Goal: Understand process/instructions: Learn how to perform a task or action

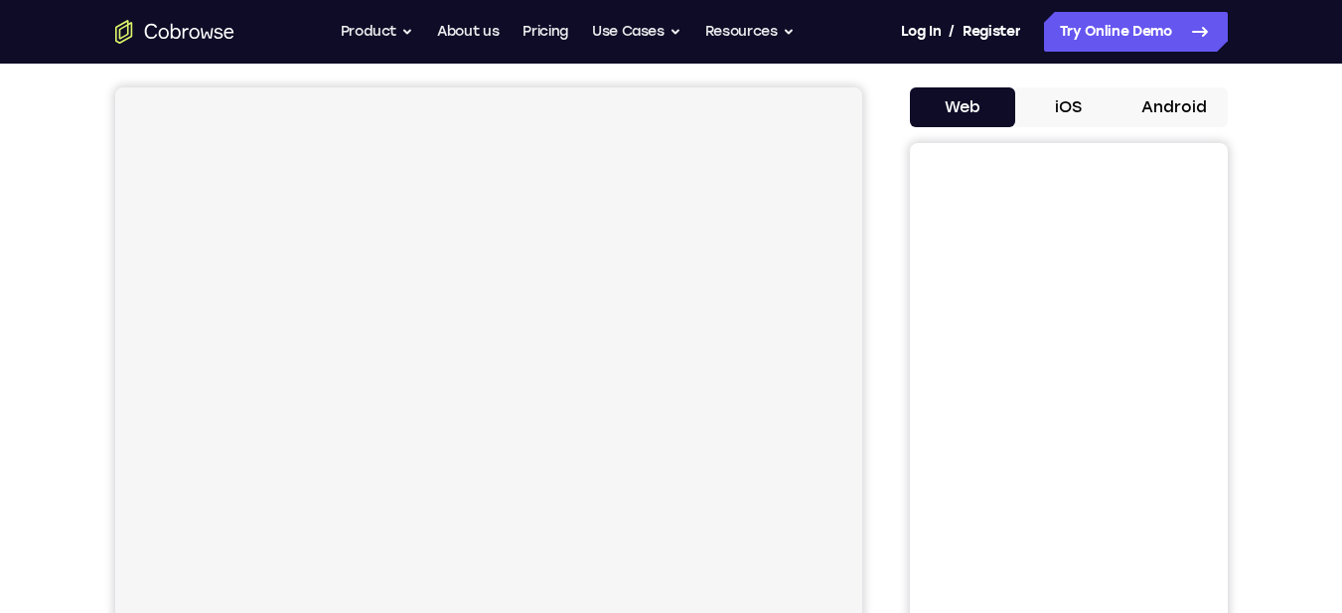
scroll to position [111, 0]
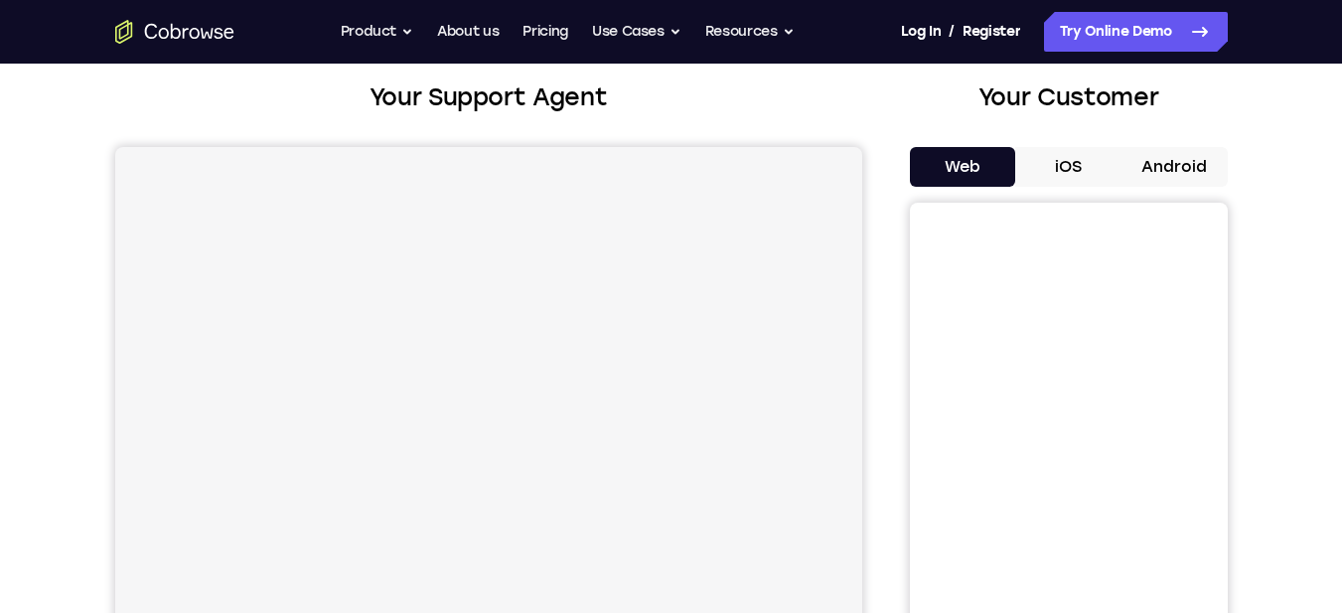
click at [1153, 168] on button "Android" at bounding box center [1175, 167] width 106 height 40
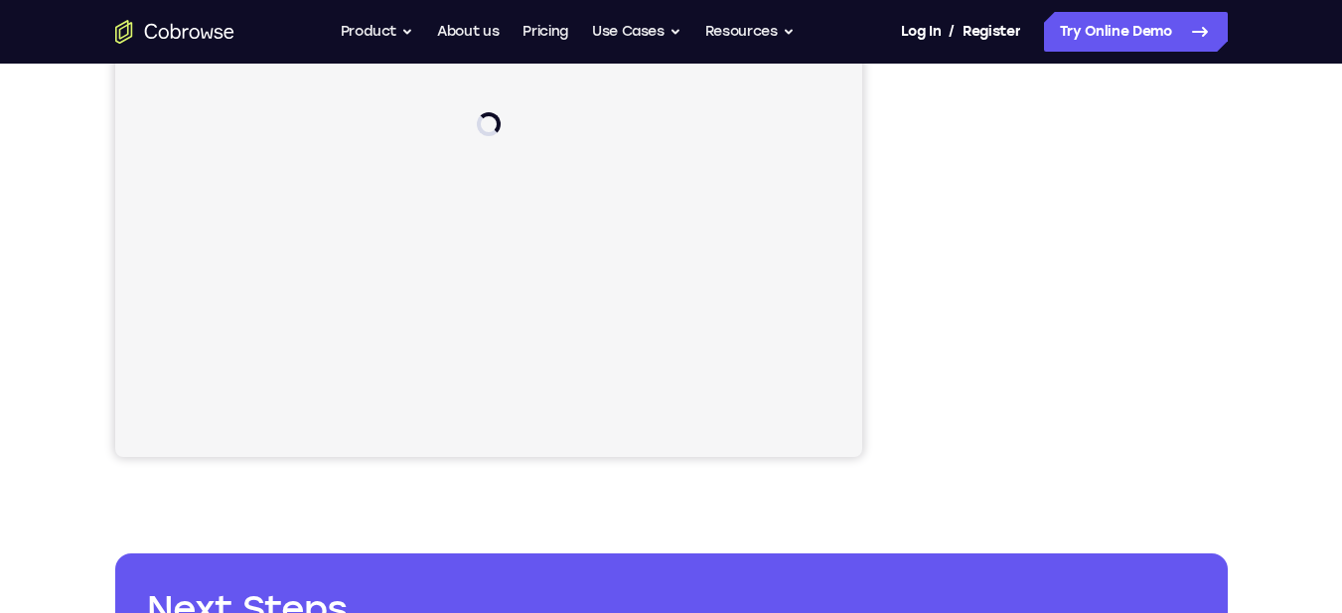
scroll to position [0, 0]
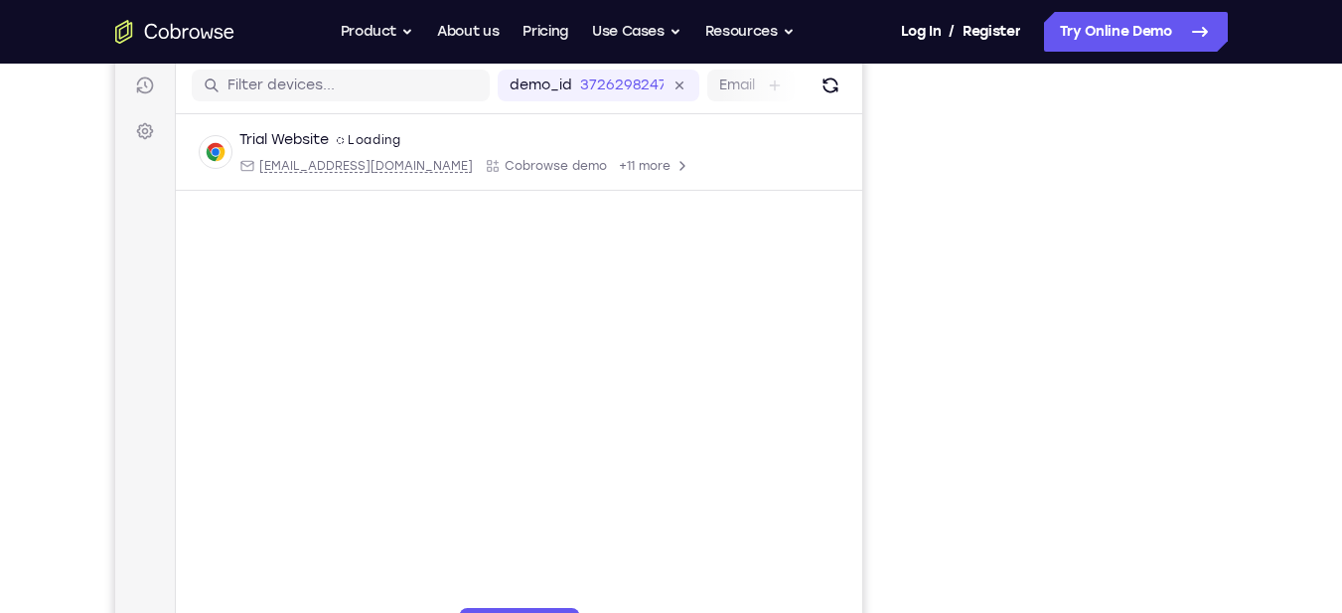
drag, startPoint x: 1356, startPoint y: 149, endPoint x: 1356, endPoint y: 190, distance: 40.7
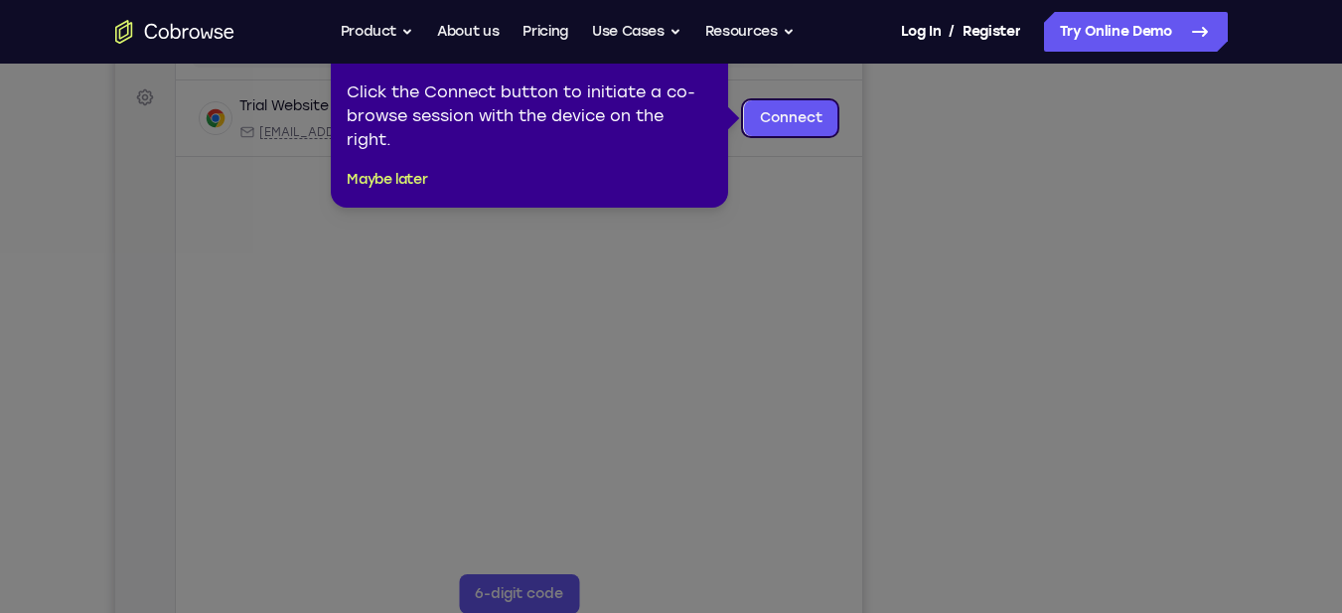
scroll to position [278, 0]
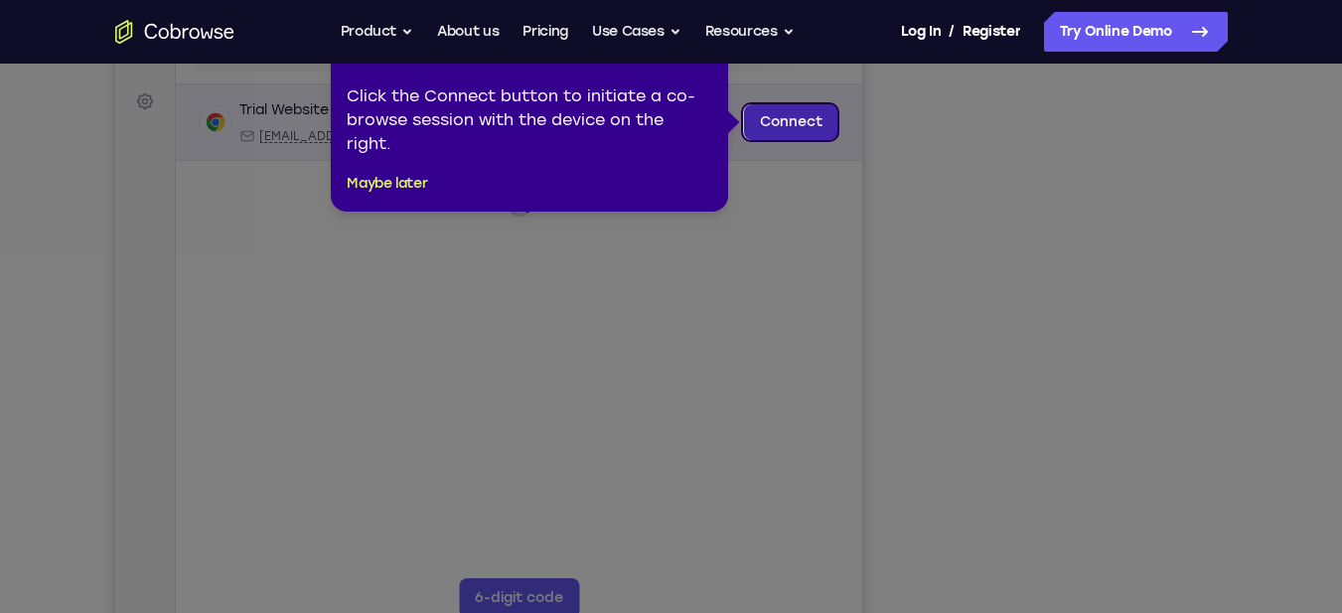
click at [787, 127] on link "Connect" at bounding box center [790, 122] width 94 height 36
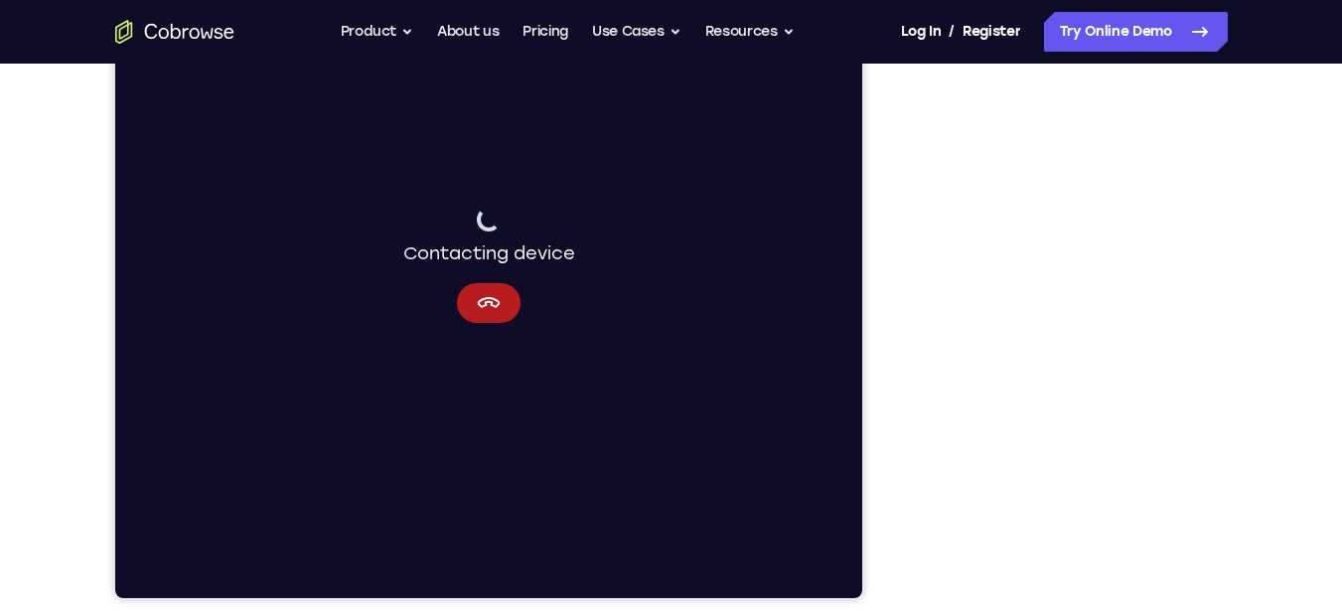
scroll to position [338, 0]
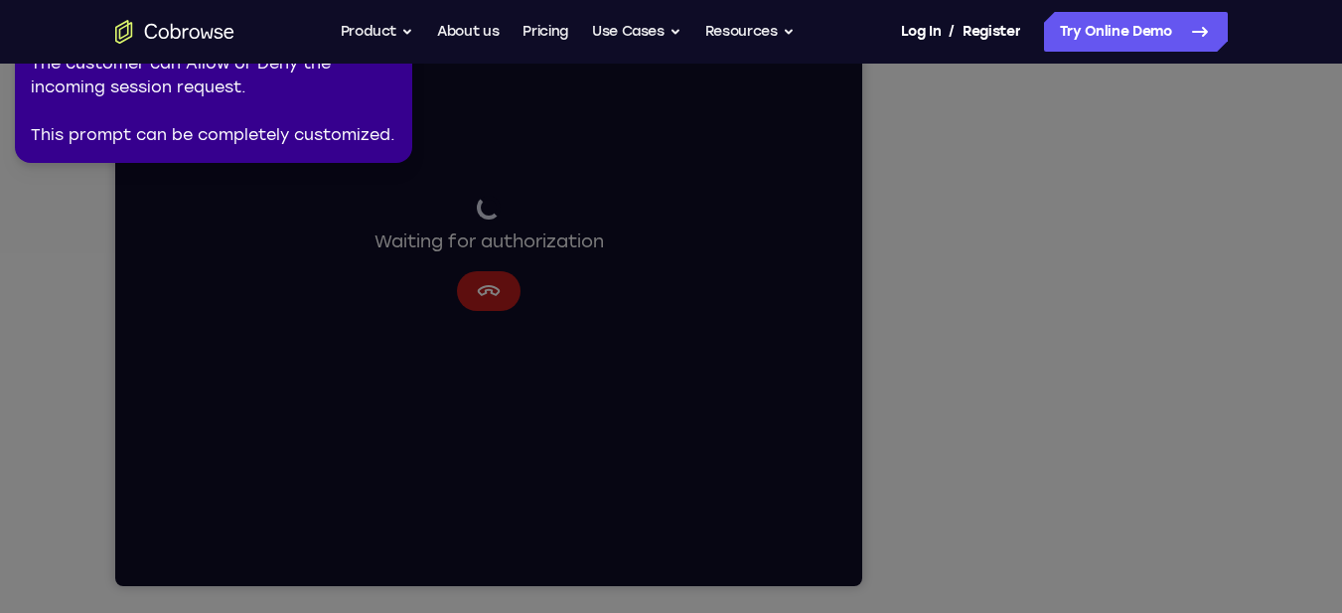
click at [859, 352] on icon at bounding box center [674, 302] width 1365 height 621
drag, startPoint x: 156, startPoint y: 134, endPoint x: 171, endPoint y: 138, distance: 15.4
click at [171, 138] on div "The customer can Allow or Deny the incoming session request. This prompt can be…" at bounding box center [214, 99] width 366 height 95
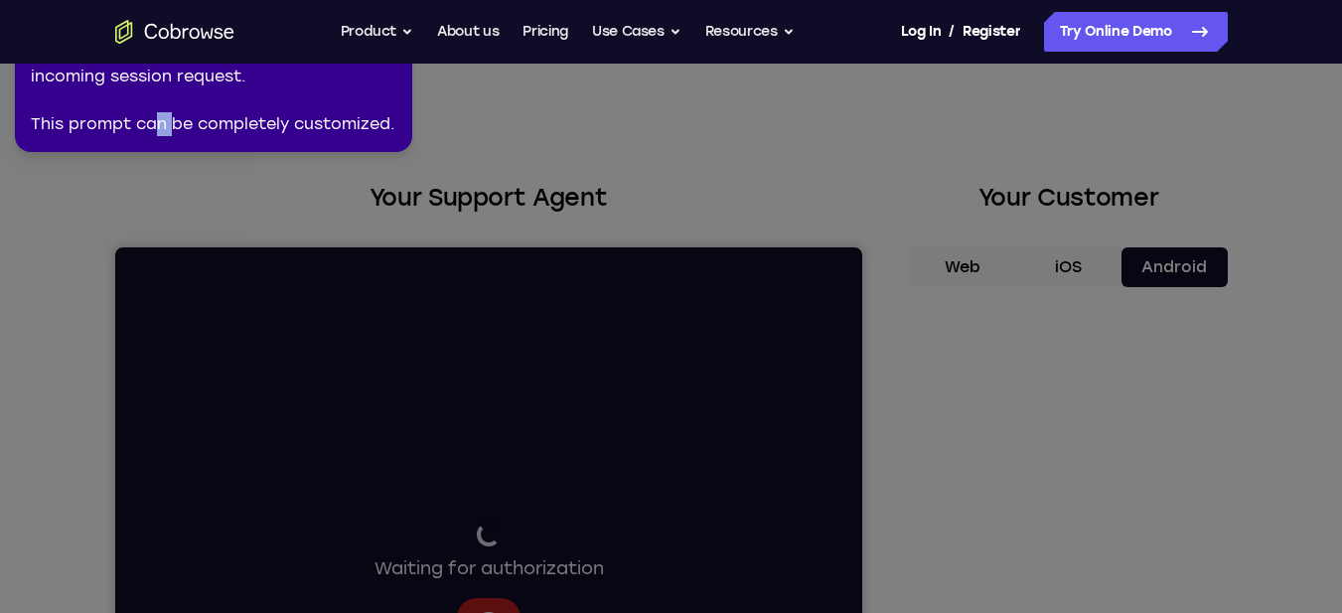
scroll to position [0, 0]
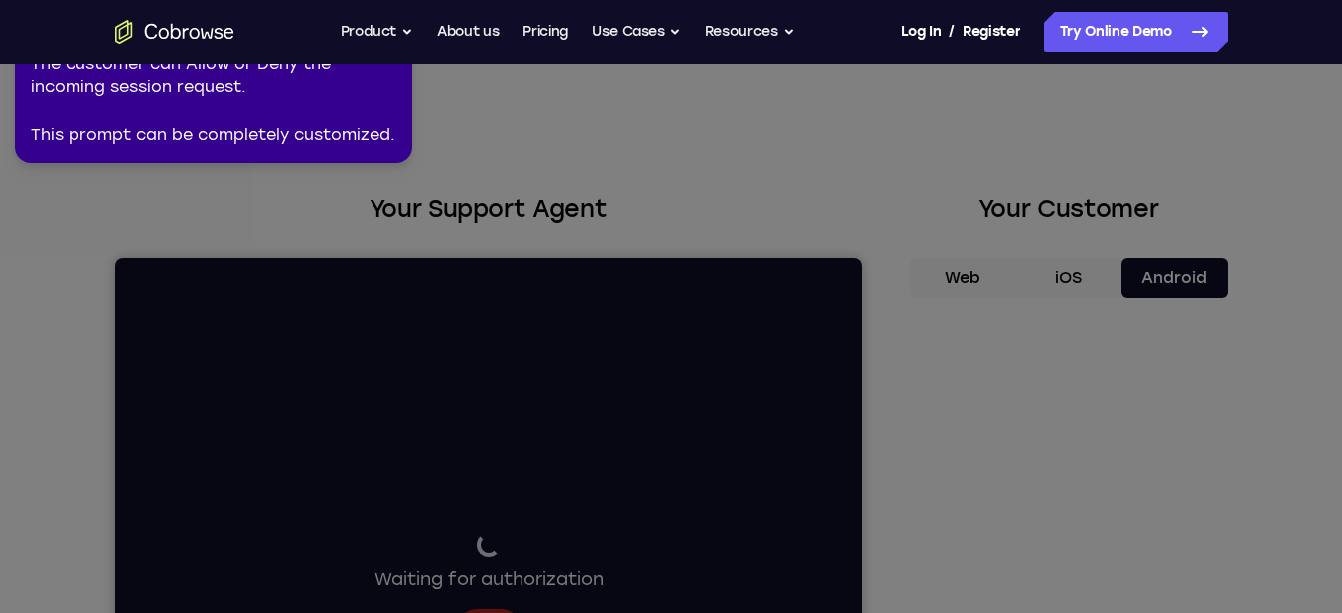
drag, startPoint x: 467, startPoint y: 191, endPoint x: 1037, endPoint y: 193, distance: 570.4
click at [521, 199] on icon at bounding box center [674, 302] width 1365 height 621
click at [1125, 41] on link "Try Online Demo" at bounding box center [1136, 32] width 184 height 40
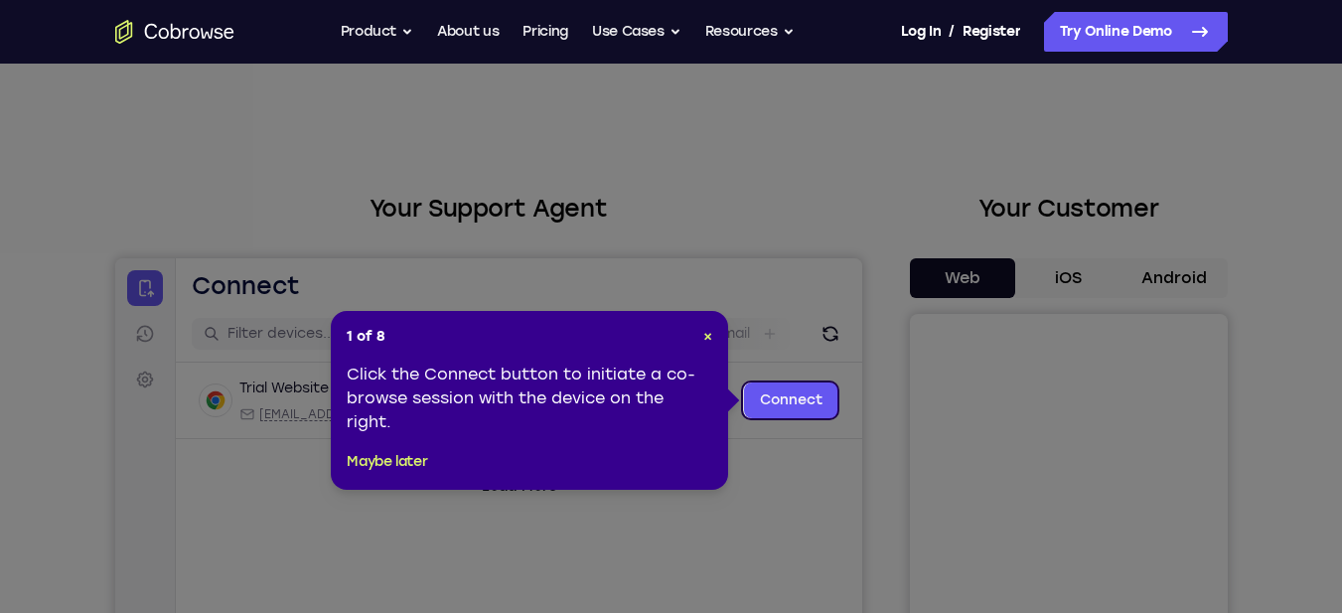
drag, startPoint x: 687, startPoint y: 520, endPoint x: 705, endPoint y: 498, distance: 28.2
click at [687, 518] on icon at bounding box center [678, 306] width 1357 height 613
click at [796, 384] on link "Connect" at bounding box center [790, 401] width 94 height 36
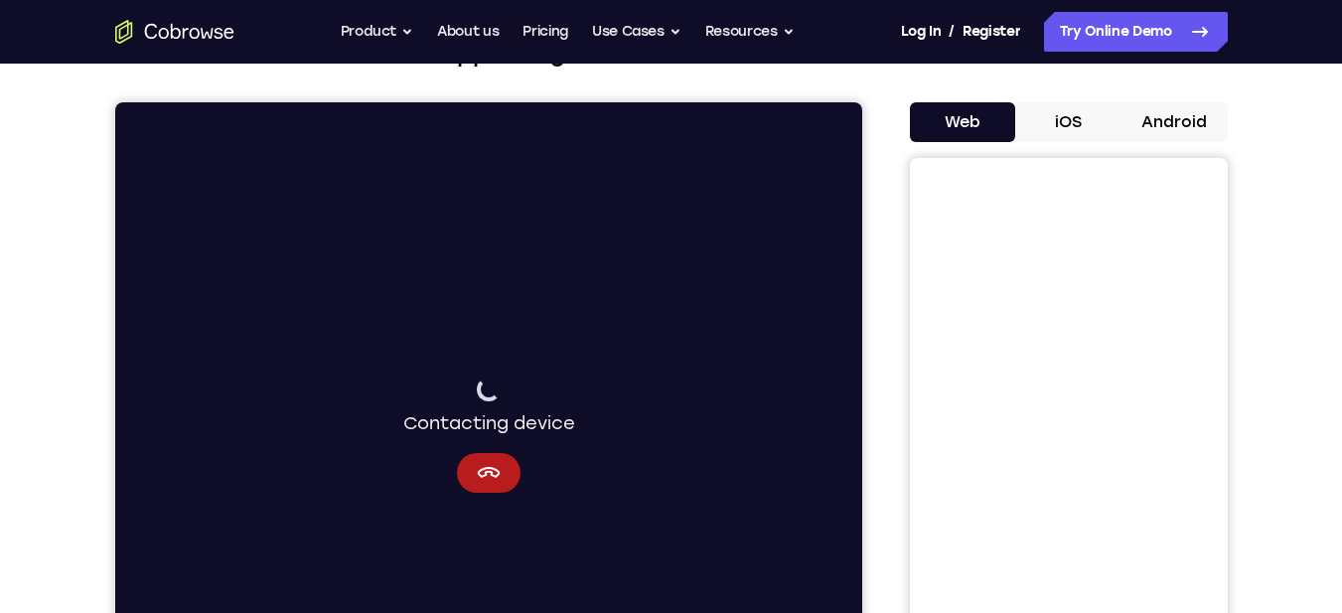
scroll to position [167, 0]
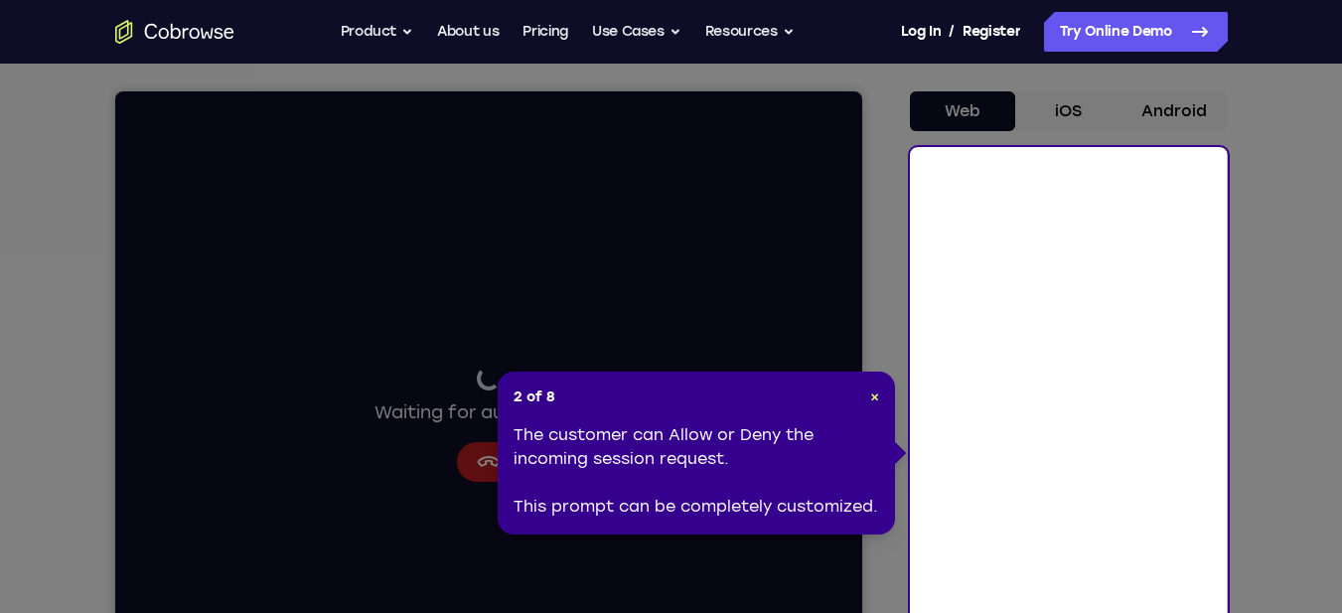
drag, startPoint x: 697, startPoint y: 342, endPoint x: 905, endPoint y: 292, distance: 214.5
click at [697, 341] on icon at bounding box center [678, 379] width 1357 height 758
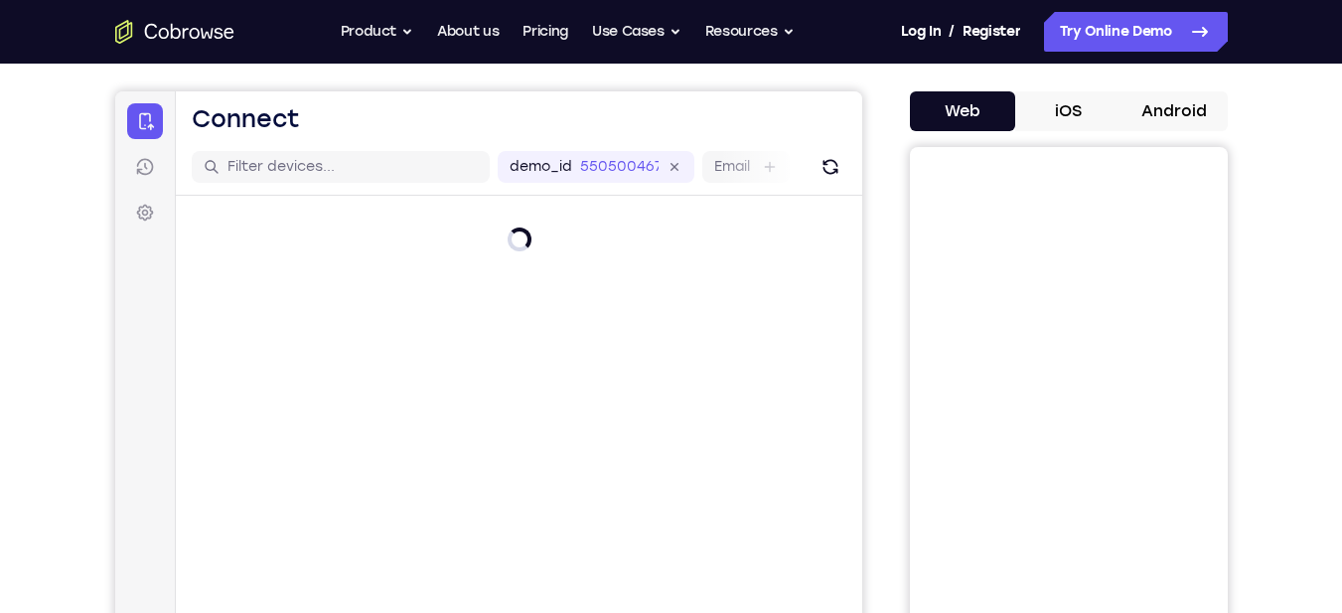
click at [517, 279] on div at bounding box center [518, 239] width 687 height 87
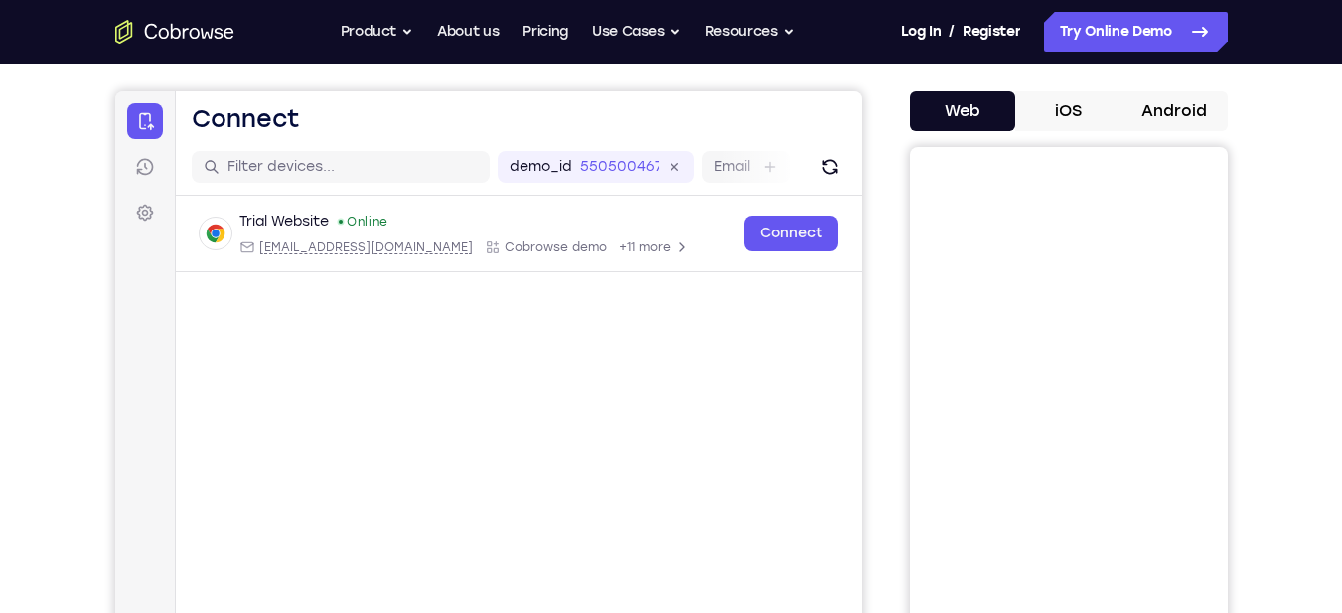
click at [1193, 111] on button "Android" at bounding box center [1175, 111] width 106 height 40
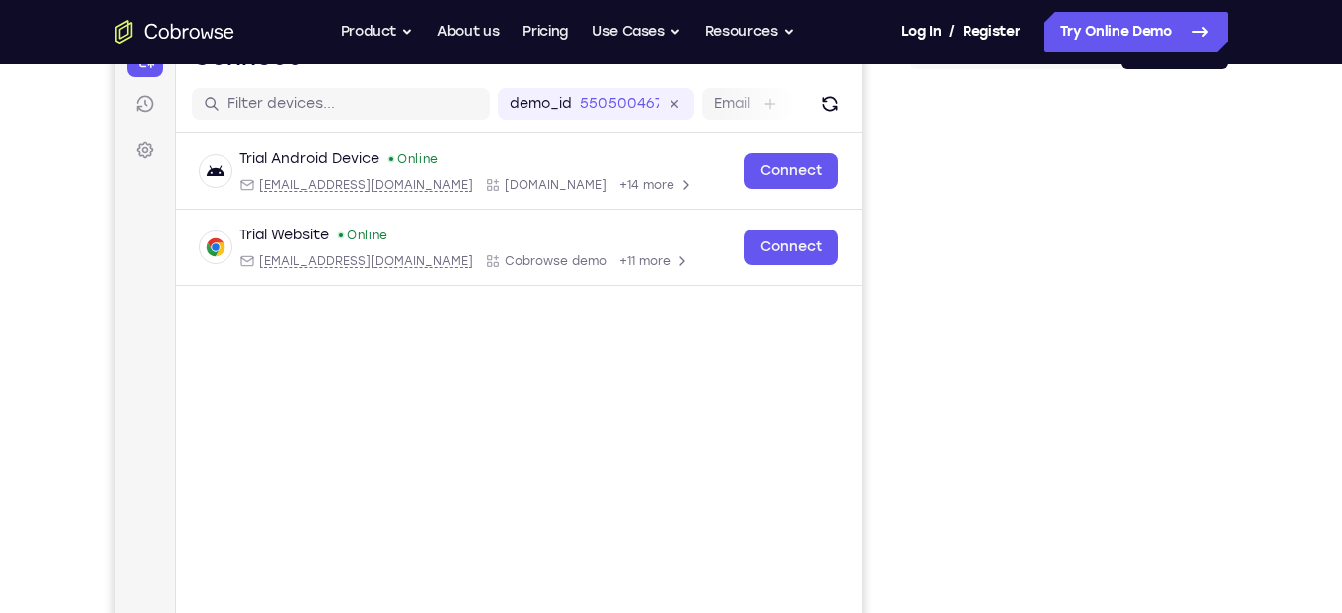
scroll to position [382, 0]
